Goal: Information Seeking & Learning: Learn about a topic

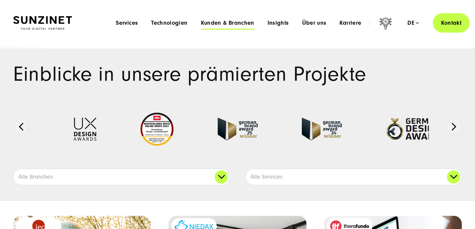
click at [213, 26] on span "Kunden & Branchen" at bounding box center [227, 23] width 53 height 7
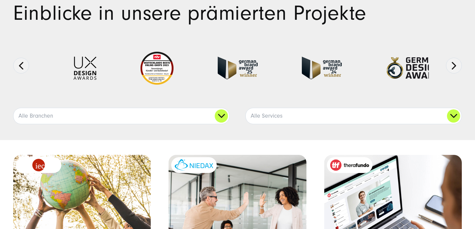
scroll to position [62, 0]
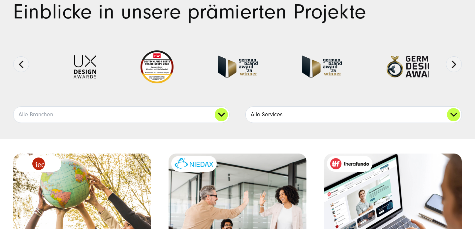
click at [328, 109] on link "Alle Services" at bounding box center [354, 115] width 216 height 16
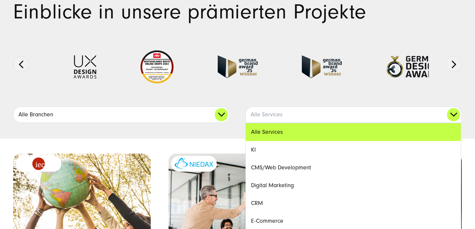
click at [204, 113] on link "Alle Branchen" at bounding box center [122, 115] width 216 height 16
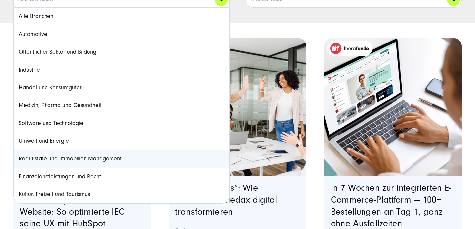
scroll to position [179, 0]
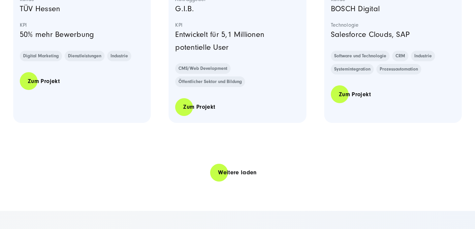
scroll to position [1450, 0]
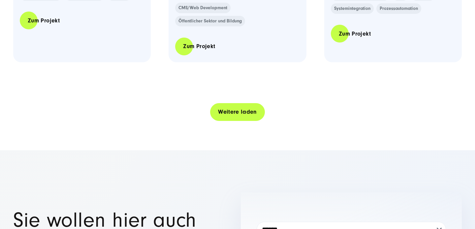
click at [223, 103] on link "Weitere laden" at bounding box center [237, 111] width 55 height 19
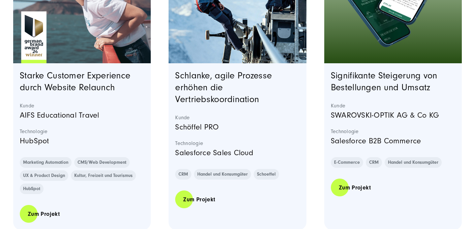
scroll to position [1604, 0]
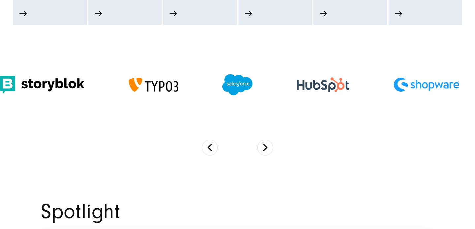
scroll to position [486, 0]
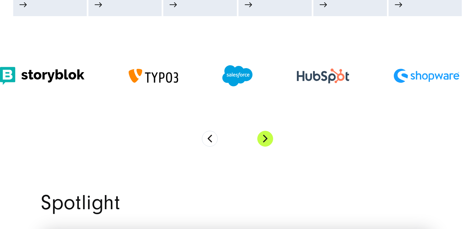
click at [265, 139] on button "Next" at bounding box center [265, 139] width 16 height 16
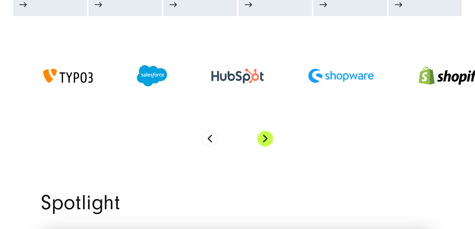
click at [265, 139] on button "Next" at bounding box center [265, 139] width 16 height 16
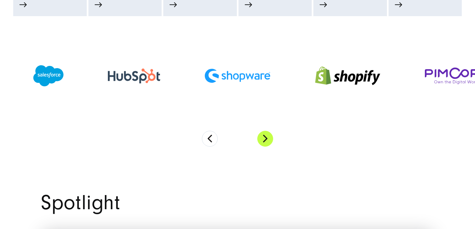
click at [265, 139] on button "Next" at bounding box center [265, 139] width 16 height 16
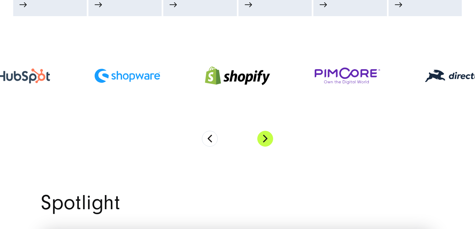
click at [265, 139] on button "Next" at bounding box center [265, 139] width 16 height 16
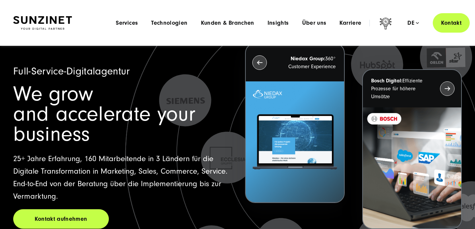
scroll to position [25, 0]
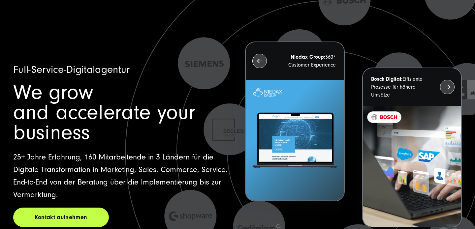
drag, startPoint x: 14, startPoint y: 70, endPoint x: 169, endPoint y: 109, distance: 160.6
click at [169, 109] on div "Full-Service-Digitalagentur We grow and accelerate your business 25+ Jahre Erfa…" at bounding box center [121, 145] width 217 height 164
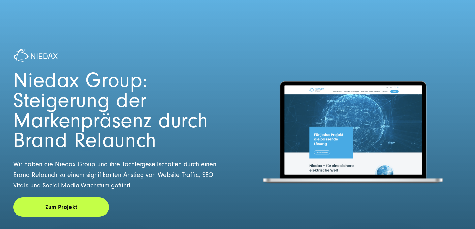
scroll to position [17, 0]
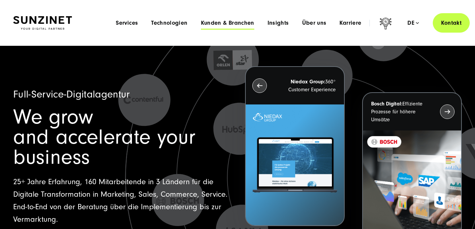
click at [243, 22] on span "Kunden & Branchen" at bounding box center [227, 23] width 53 height 7
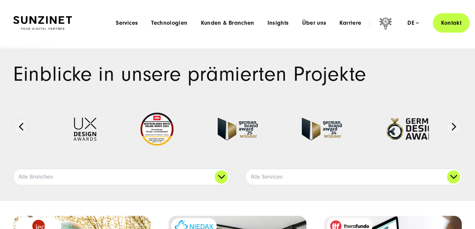
click at [284, 26] on div "Menu Services Menu Full Service Digitalagentur Wir lösen komplexe Herausforderu…" at bounding box center [289, 22] width 360 height 19
click at [282, 24] on span "Insights" at bounding box center [277, 23] width 21 height 7
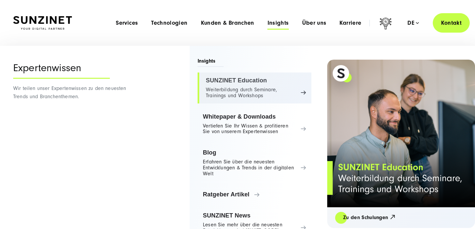
click at [290, 85] on link "SUNZINET Education Weiterbildung durch Seminare, Trainings und Workshops" at bounding box center [254, 88] width 114 height 31
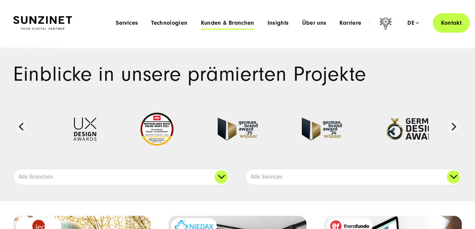
click at [236, 23] on span "Kunden & Branchen" at bounding box center [227, 23] width 53 height 7
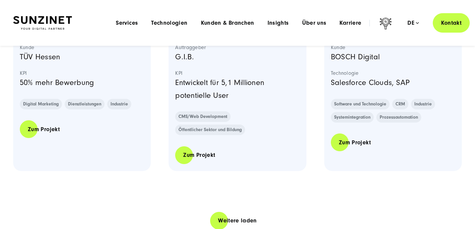
scroll to position [1325, 0]
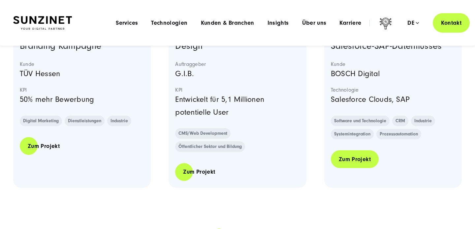
click at [358, 154] on link "Zum Projekt" at bounding box center [355, 159] width 48 height 19
